Goal: Information Seeking & Learning: Check status

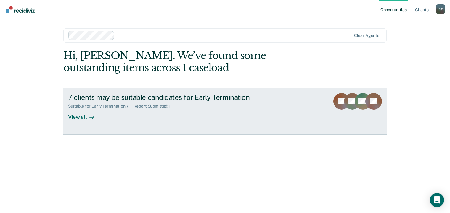
click at [76, 119] on div "View all" at bounding box center [84, 115] width 33 height 12
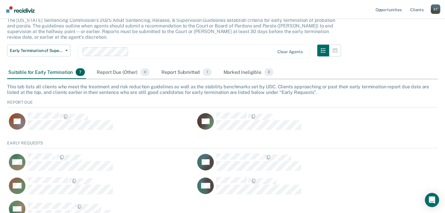
scroll to position [94, 0]
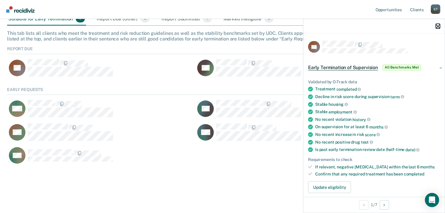
click at [439, 25] on icon "button" at bounding box center [438, 26] width 4 height 4
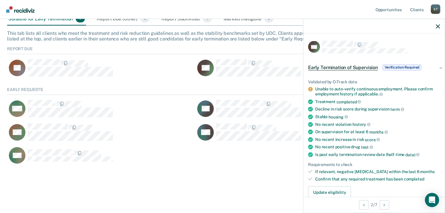
click at [436, 25] on div at bounding box center [373, 26] width 141 height 15
click at [439, 27] on icon "button" at bounding box center [438, 26] width 4 height 4
